Goal: Information Seeking & Learning: Learn about a topic

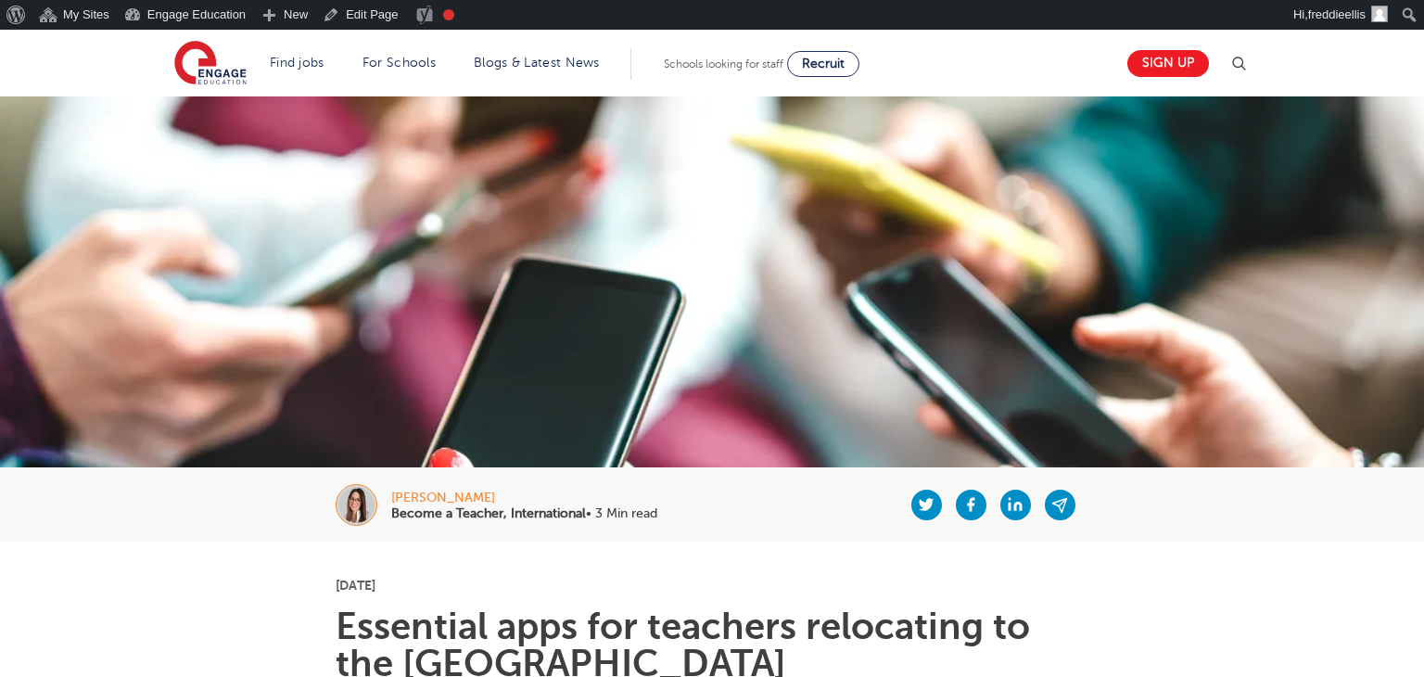
scroll to position [286, 0]
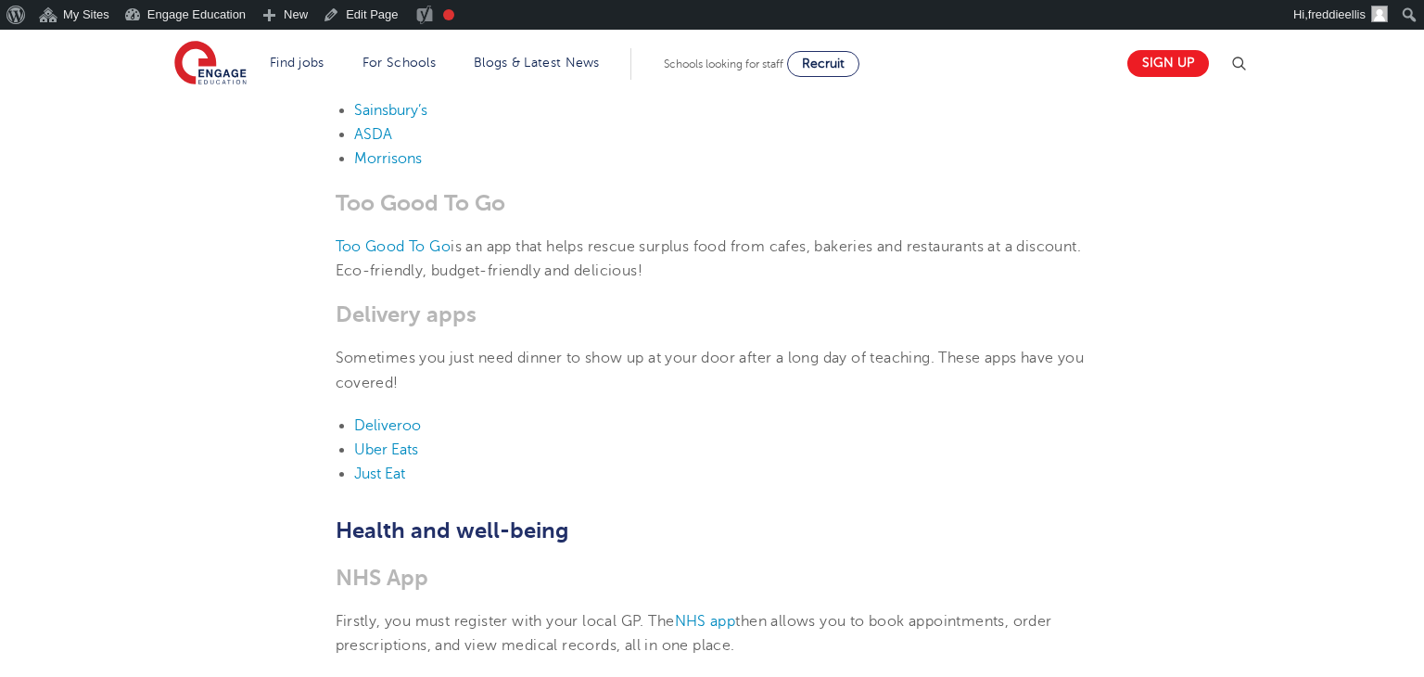
click at [625, 198] on h3 "Too Good To Go" at bounding box center [713, 203] width 754 height 26
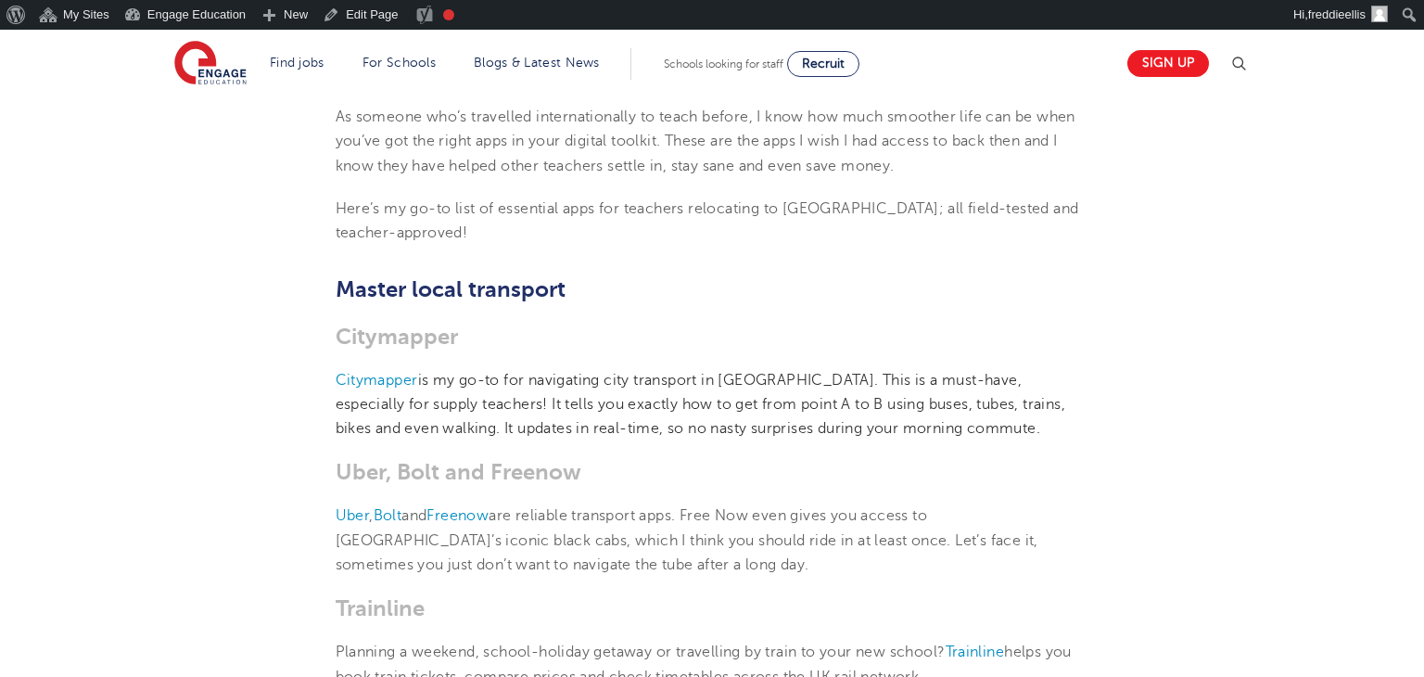
scroll to position [340, 0]
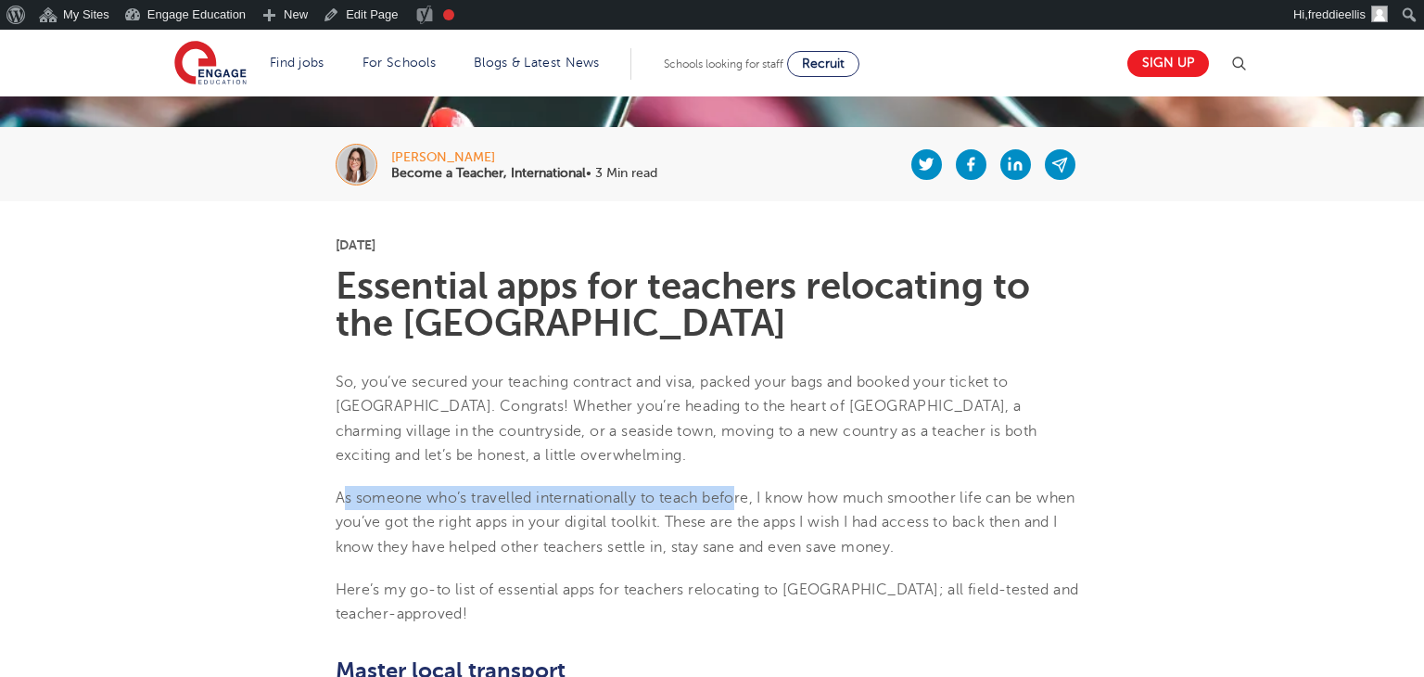
drag, startPoint x: 346, startPoint y: 502, endPoint x: 745, endPoint y: 460, distance: 401.0
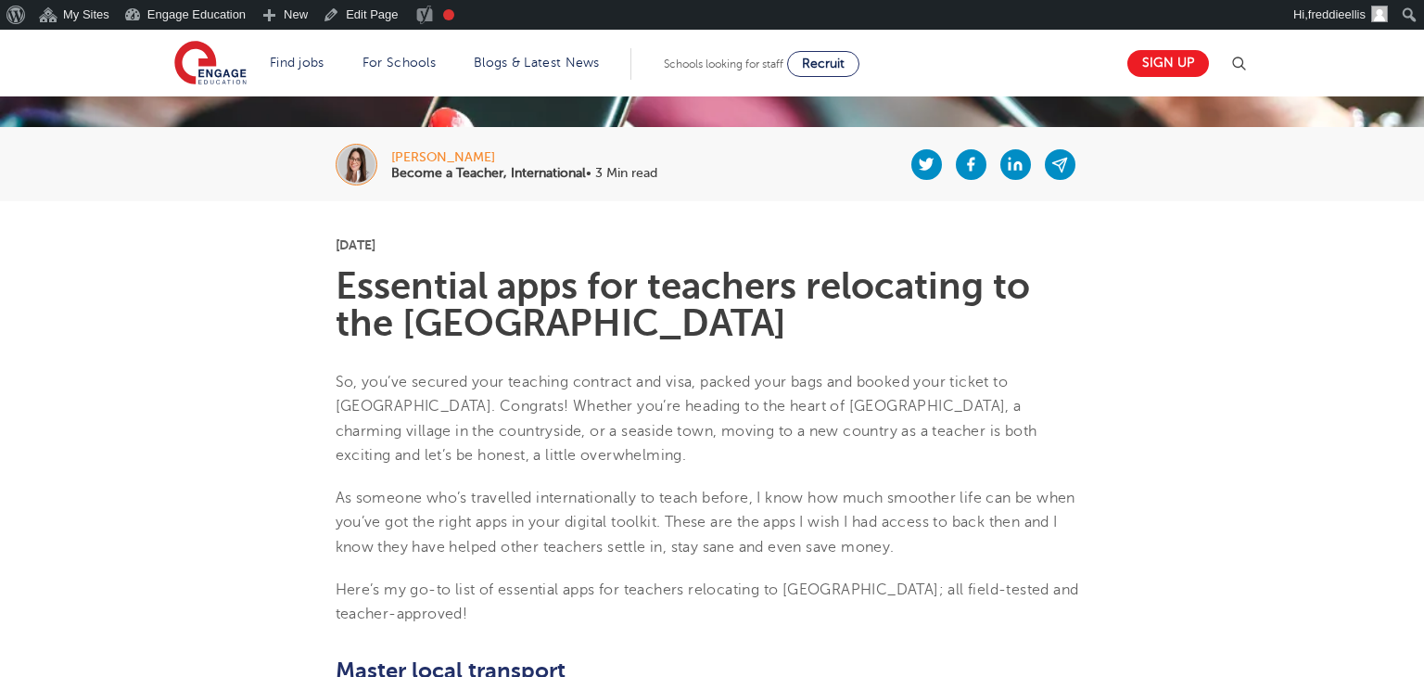
click at [568, 291] on h1 "Essential apps for teachers relocating to the [GEOGRAPHIC_DATA]" at bounding box center [713, 305] width 754 height 74
click at [969, 313] on h1 "Essential apps for teachers relocating to the [GEOGRAPHIC_DATA]" at bounding box center [713, 305] width 754 height 74
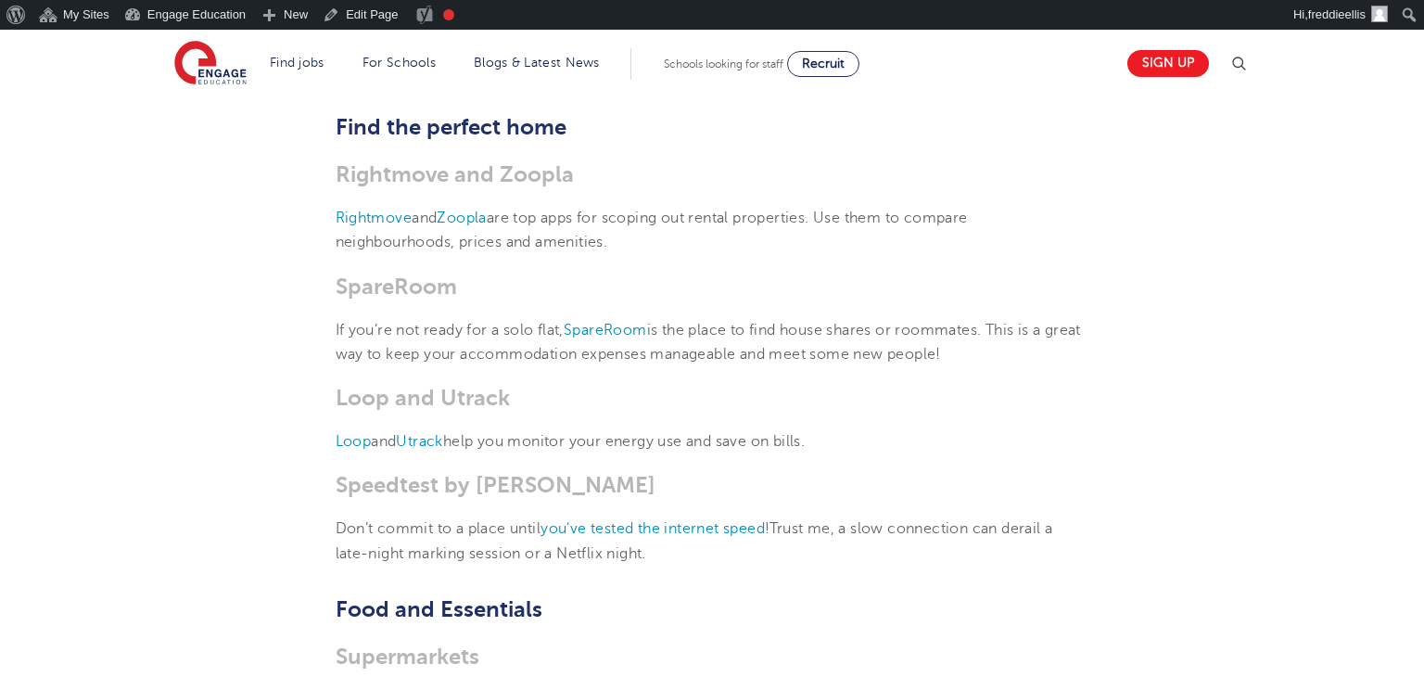
scroll to position [1833, 0]
